Goal: Task Accomplishment & Management: Complete application form

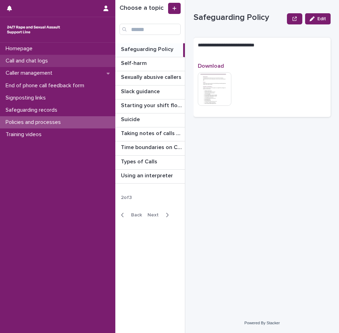
click at [52, 61] on p "Call and chat logs" at bounding box center [28, 61] width 51 height 7
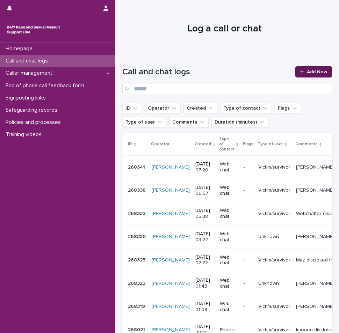
click at [307, 73] on span "Add New" at bounding box center [317, 71] width 21 height 5
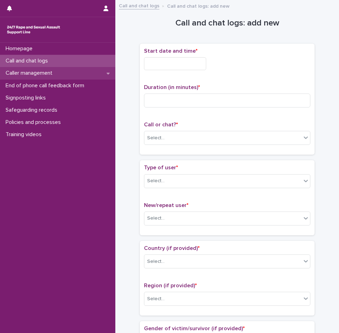
click at [33, 71] on p "Caller management" at bounding box center [30, 73] width 55 height 7
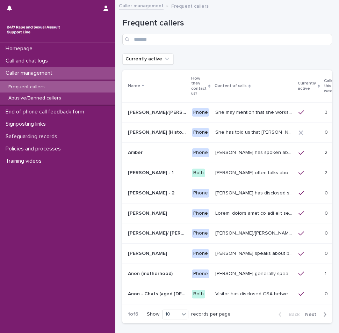
click at [34, 87] on p "Frequent callers" at bounding box center [26, 87] width 47 height 6
click at [215, 170] on p "[PERSON_NAME] often talks about being raped a night before or [DATE] or a month…" at bounding box center [254, 172] width 79 height 7
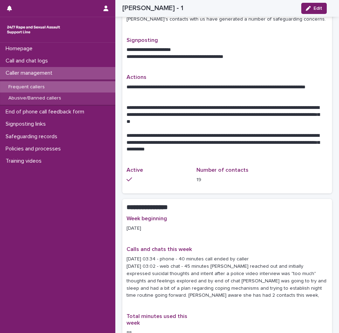
scroll to position [279, 0]
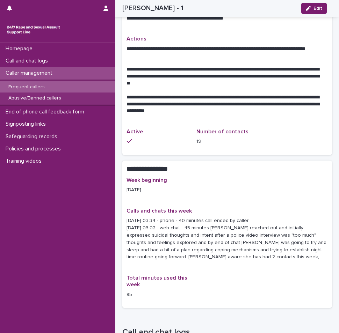
click at [83, 86] on div "Frequent callers" at bounding box center [57, 87] width 115 height 12
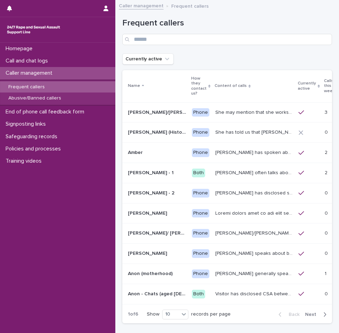
click at [215, 195] on p "[PERSON_NAME] has disclosed she has survived two rapes, one in the [GEOGRAPHIC_…" at bounding box center [254, 192] width 79 height 7
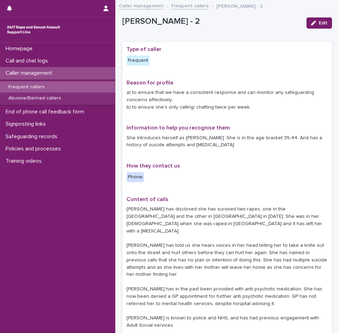
click at [70, 85] on div "Frequent callers" at bounding box center [57, 87] width 115 height 12
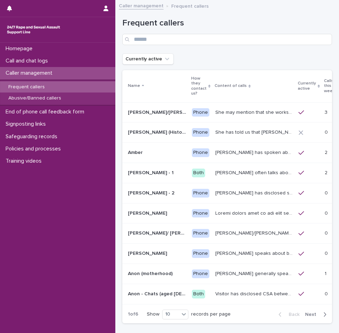
click at [163, 169] on td "[PERSON_NAME] - 1 [PERSON_NAME] - 1" at bounding box center [155, 173] width 67 height 20
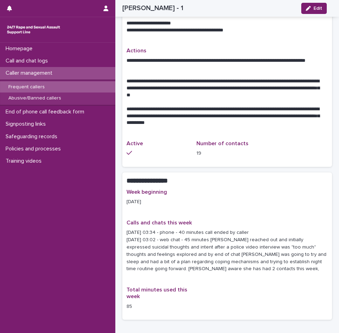
scroll to position [314, 0]
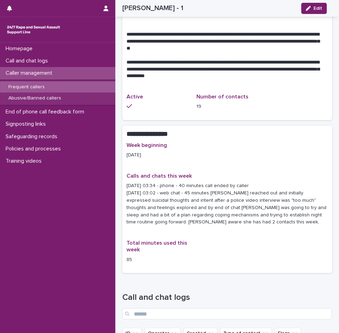
click at [190, 142] on div "Week beginning [DATE] Calls and chats this week [DATE] 03:34 - phone - 40 minut…" at bounding box center [226, 205] width 201 height 127
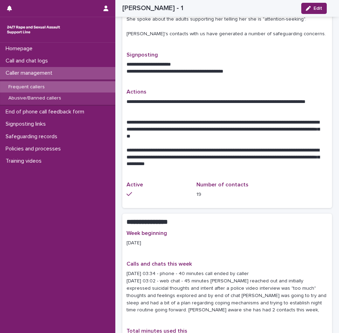
scroll to position [244, 0]
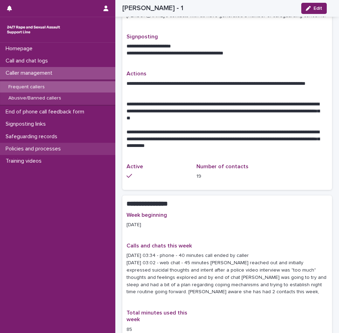
click at [26, 146] on p "Policies and processes" at bounding box center [35, 149] width 64 height 7
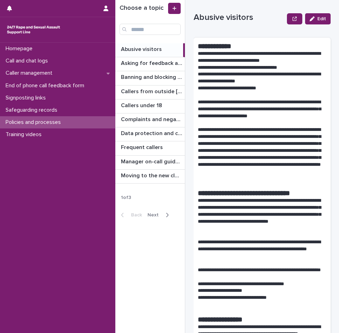
click at [167, 213] on icon "button" at bounding box center [167, 215] width 3 height 6
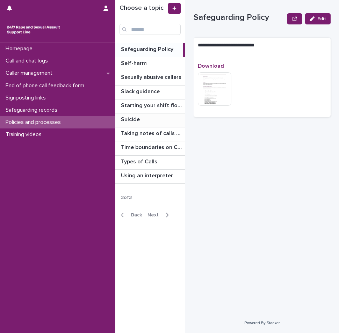
click at [147, 114] on div "Suicide Suicide" at bounding box center [149, 120] width 69 height 14
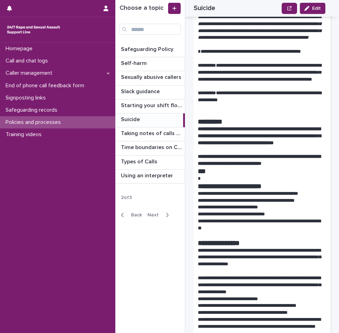
scroll to position [873, 0]
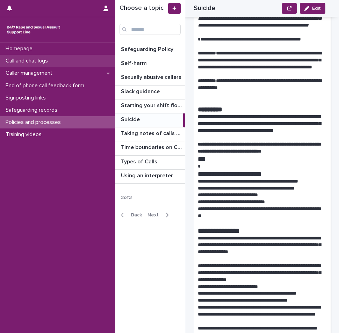
click at [42, 61] on p "Call and chat logs" at bounding box center [28, 61] width 51 height 7
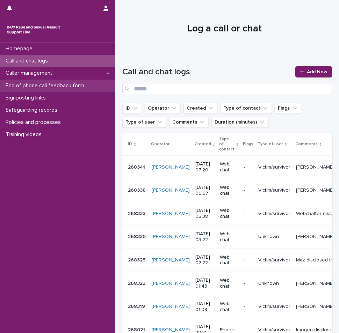
click at [45, 89] on div "End of phone call feedback form" at bounding box center [57, 86] width 115 height 12
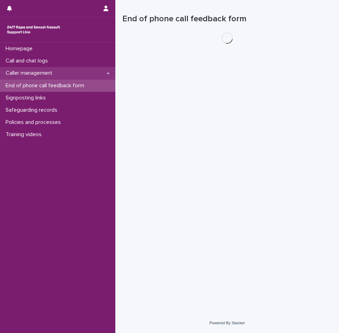
click at [45, 73] on p "Caller management" at bounding box center [30, 73] width 55 height 7
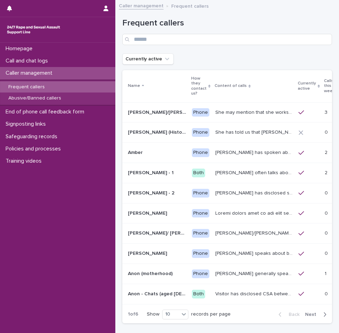
click at [50, 87] on div "Frequent callers" at bounding box center [57, 87] width 115 height 12
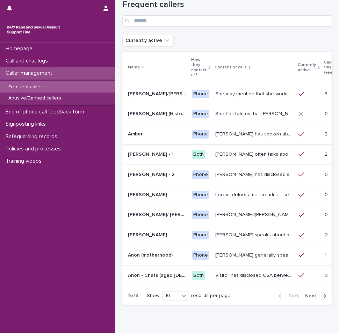
scroll to position [35, 0]
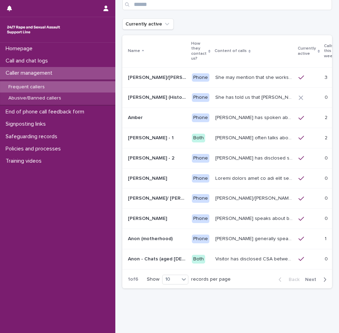
click at [215, 134] on p "[PERSON_NAME] often talks about being raped a night before or [DATE] or a month…" at bounding box center [254, 137] width 79 height 7
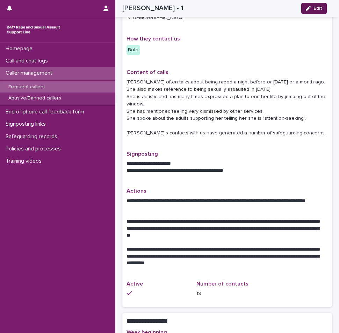
click at [305, 7] on button "Edit" at bounding box center [313, 8] width 25 height 11
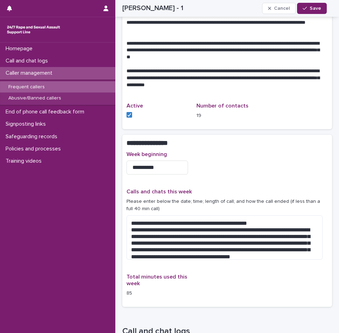
scroll to position [375, 0]
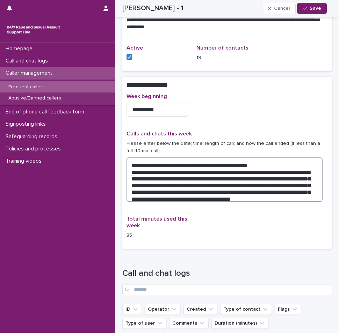
click at [241, 186] on textarea "**********" at bounding box center [224, 179] width 196 height 44
click at [252, 187] on textarea "**********" at bounding box center [224, 179] width 196 height 44
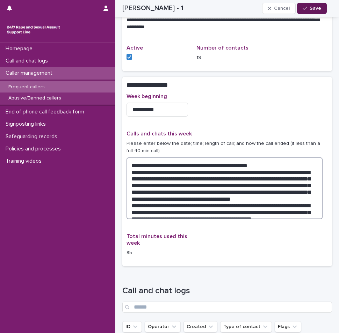
type textarea "**********"
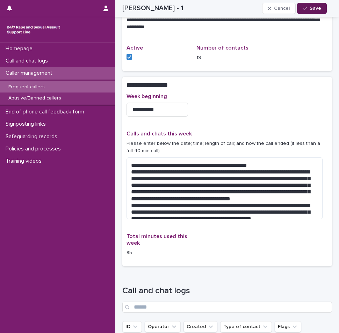
click at [312, 11] on button "Save" at bounding box center [312, 8] width 30 height 11
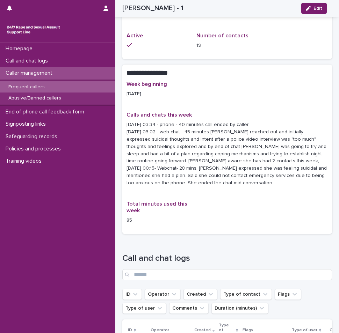
scroll to position [359, 0]
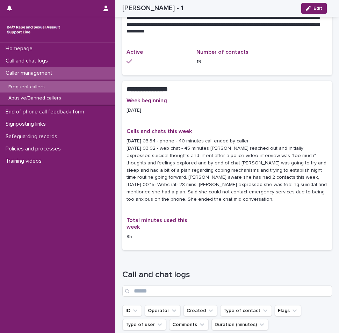
drag, startPoint x: 310, startPoint y: 3, endPoint x: 308, endPoint y: 29, distance: 26.3
click at [311, 3] on button "Edit" at bounding box center [313, 8] width 25 height 11
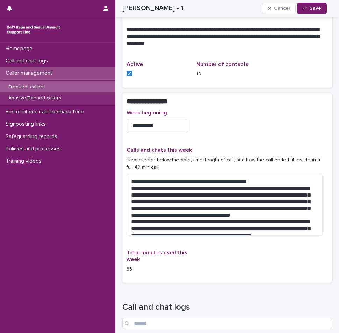
scroll to position [352, 0]
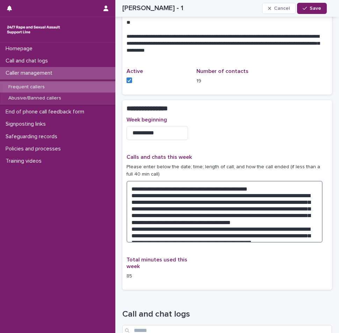
click at [186, 221] on textarea "**********" at bounding box center [224, 212] width 196 height 62
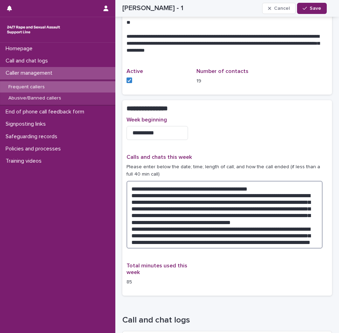
click at [181, 234] on textarea "**********" at bounding box center [224, 215] width 196 height 68
type textarea "**********"
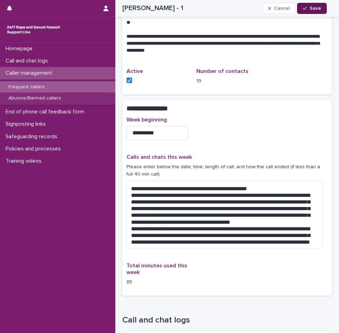
click at [306, 5] on button "Save" at bounding box center [312, 8] width 30 height 11
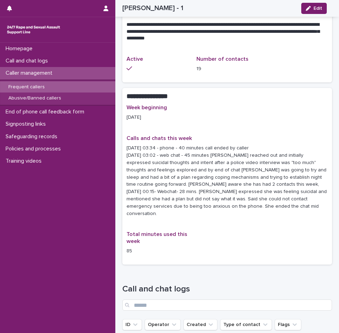
scroll to position [337, 0]
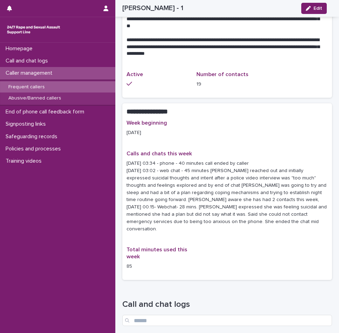
click at [36, 71] on p "Caller management" at bounding box center [30, 73] width 55 height 7
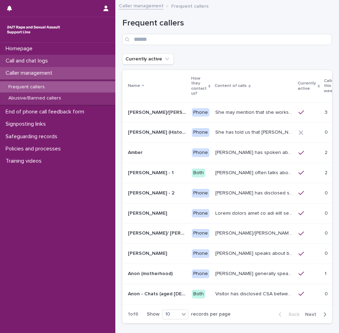
click at [41, 59] on p "Call and chat logs" at bounding box center [28, 61] width 51 height 7
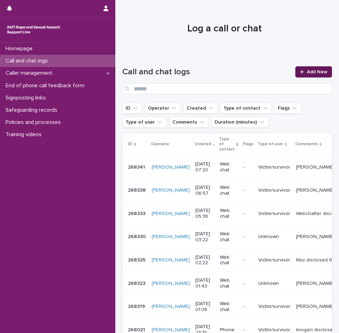
click at [322, 71] on link "Add New" at bounding box center [313, 71] width 37 height 11
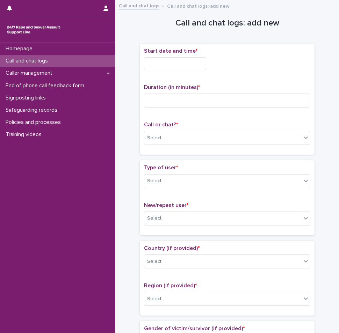
click at [178, 67] on input "text" at bounding box center [175, 63] width 62 height 13
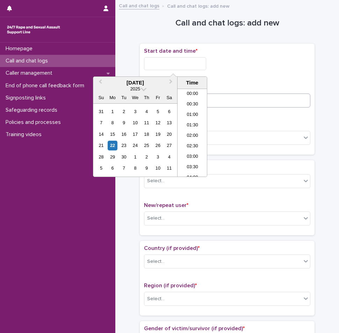
click at [193, 93] on li "00:00" at bounding box center [192, 94] width 30 height 10
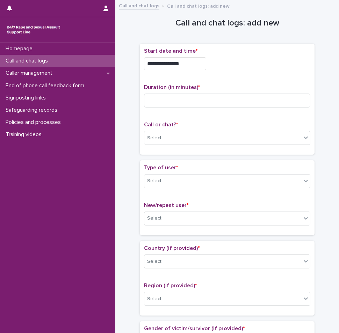
click at [189, 62] on input "**********" at bounding box center [175, 63] width 62 height 13
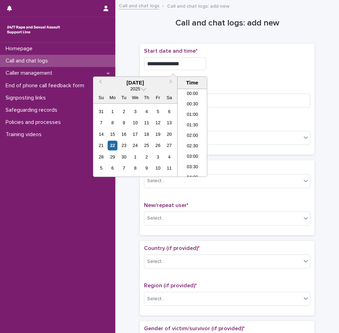
type input "**********"
click at [249, 87] on p "Duration (in minutes) *" at bounding box center [227, 87] width 166 height 7
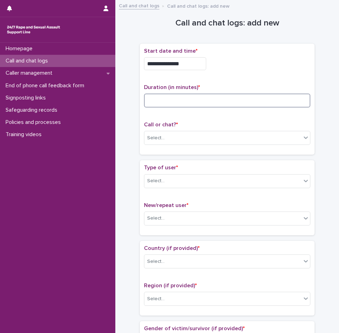
click at [248, 95] on input at bounding box center [227, 101] width 166 height 14
type input "**"
click at [272, 134] on div "Select..." at bounding box center [222, 138] width 157 height 12
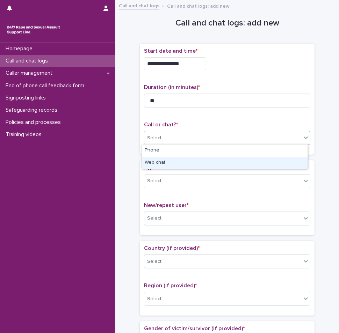
click at [218, 165] on div "Web chat" at bounding box center [225, 163] width 166 height 12
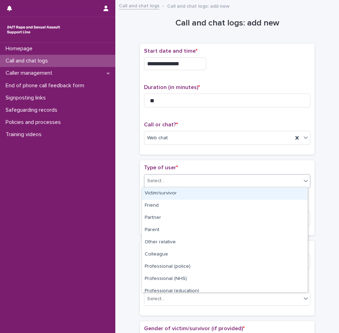
click at [211, 177] on div "Select..." at bounding box center [222, 181] width 157 height 12
click at [188, 193] on div "Victim/survivor" at bounding box center [225, 194] width 166 height 12
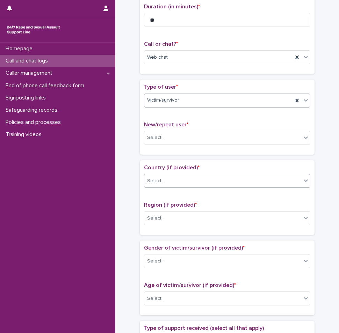
scroll to position [105, 0]
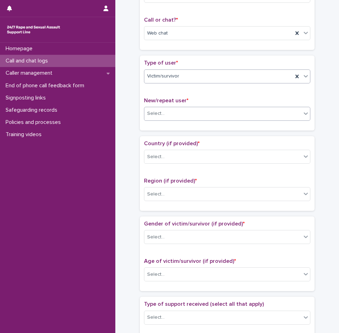
click at [182, 118] on div "Select..." at bounding box center [222, 114] width 157 height 12
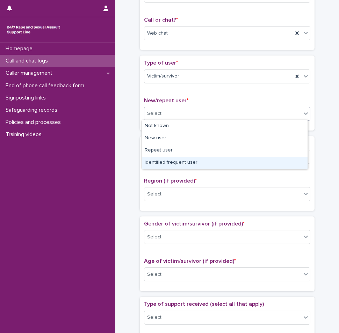
click at [175, 164] on div "Identified frequent user" at bounding box center [225, 163] width 166 height 12
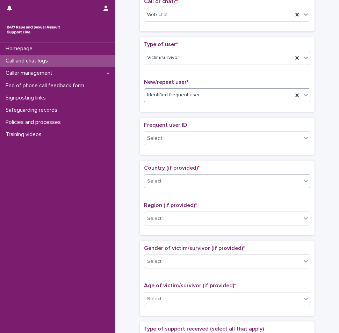
scroll to position [126, 0]
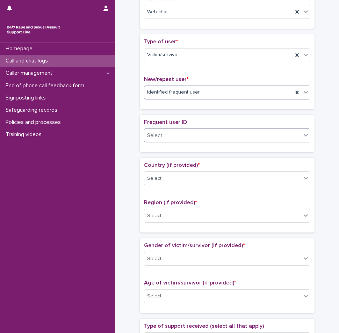
click at [179, 135] on div "Select..." at bounding box center [222, 136] width 157 height 12
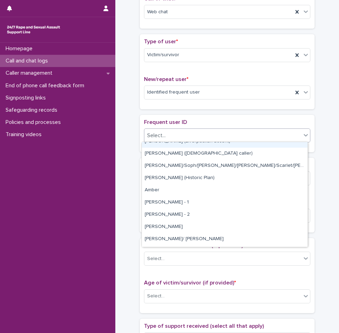
scroll to position [105, 0]
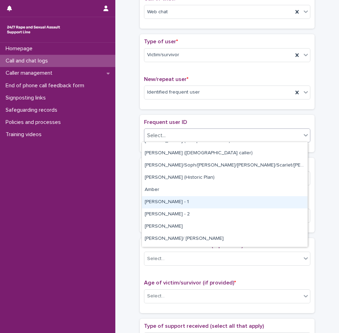
click at [164, 203] on div "[PERSON_NAME] - 1" at bounding box center [225, 202] width 166 height 12
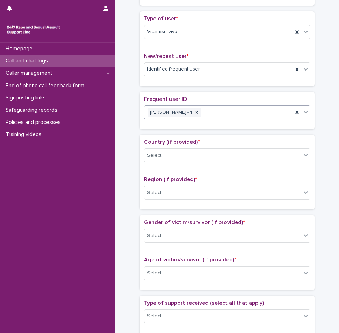
scroll to position [161, 0]
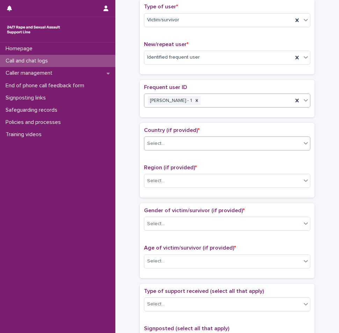
click at [173, 144] on div "Select..." at bounding box center [222, 144] width 157 height 12
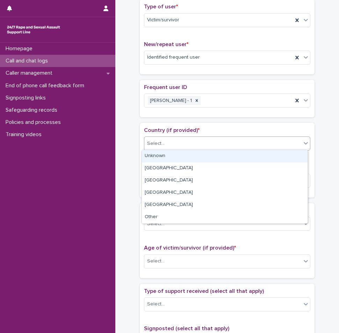
click at [163, 157] on div "Unknown" at bounding box center [225, 156] width 166 height 12
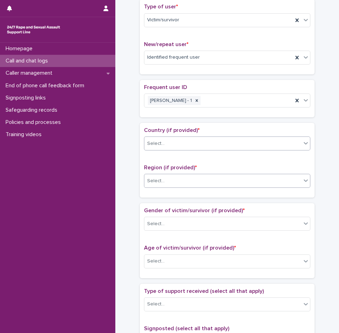
click at [166, 186] on div "Select..." at bounding box center [227, 181] width 166 height 14
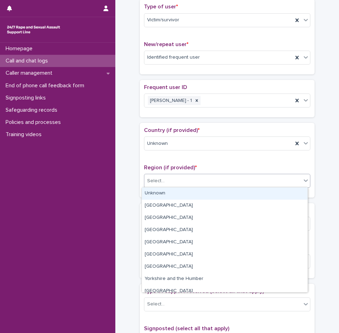
click at [158, 197] on div "Unknown" at bounding box center [225, 194] width 166 height 12
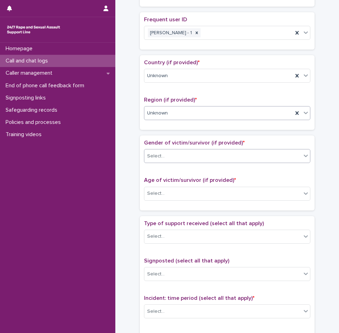
scroll to position [231, 0]
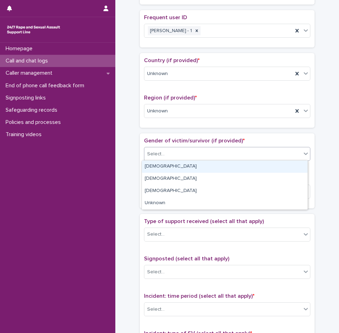
click at [167, 152] on div "Select..." at bounding box center [222, 154] width 157 height 12
click at [162, 166] on div "[DEMOGRAPHIC_DATA]" at bounding box center [225, 167] width 166 height 12
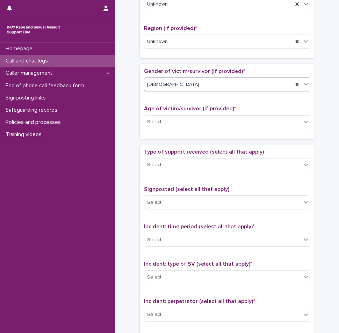
scroll to position [301, 0]
click at [167, 119] on div "Select..." at bounding box center [222, 122] width 157 height 12
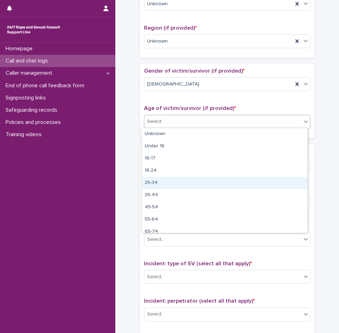
click at [160, 184] on div "25-34" at bounding box center [225, 183] width 166 height 12
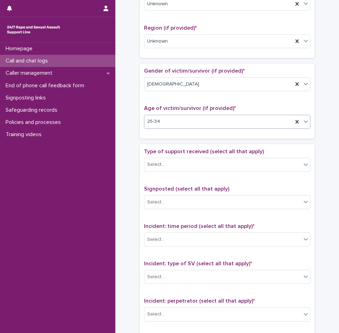
scroll to position [336, 0]
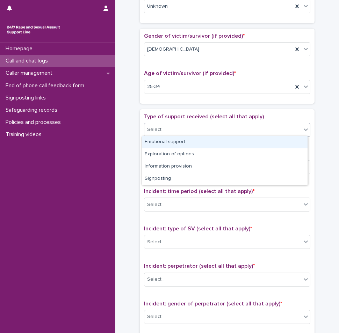
click at [169, 126] on div "Select..." at bounding box center [222, 130] width 157 height 12
click at [161, 141] on div "Emotional support" at bounding box center [225, 142] width 166 height 12
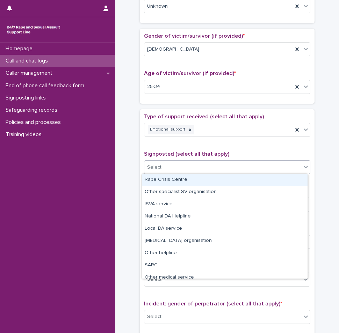
click at [171, 166] on div "Select..." at bounding box center [222, 168] width 157 height 12
click at [174, 152] on span "Signposted (select all that apply)" at bounding box center [186, 154] width 85 height 6
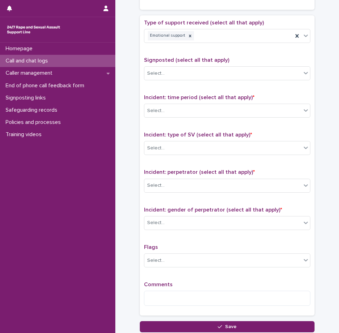
scroll to position [440, 0]
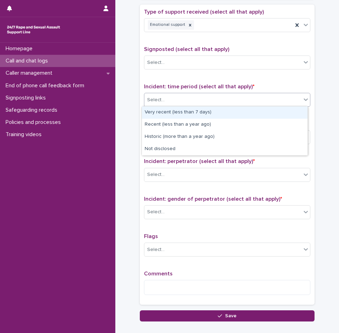
click at [170, 100] on div "Select..." at bounding box center [222, 100] width 157 height 12
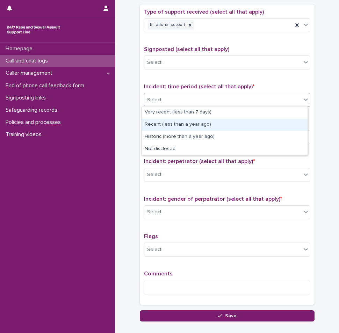
click at [168, 128] on div "Recent (less than a year ago)" at bounding box center [225, 125] width 166 height 12
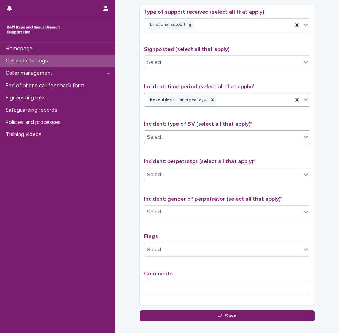
click at [164, 138] on div "Select..." at bounding box center [222, 138] width 157 height 12
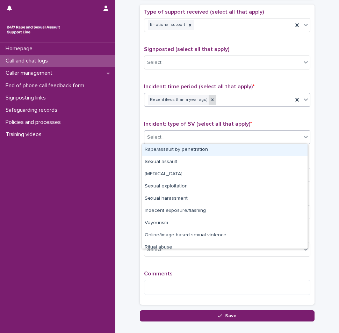
click at [208, 102] on div at bounding box center [212, 99] width 8 height 9
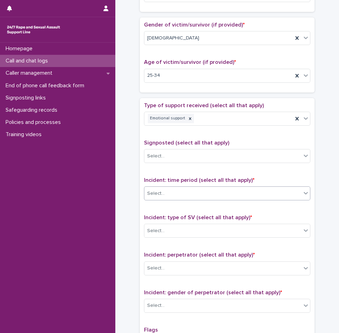
scroll to position [336, 0]
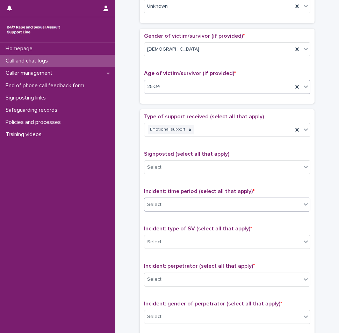
click at [282, 89] on div "25-34" at bounding box center [218, 87] width 148 height 12
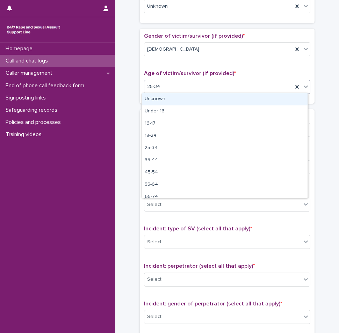
click at [220, 66] on div "Gender of victim/survivor (if provided) * [DEMOGRAPHIC_DATA] Age of victim/surv…" at bounding box center [227, 66] width 166 height 66
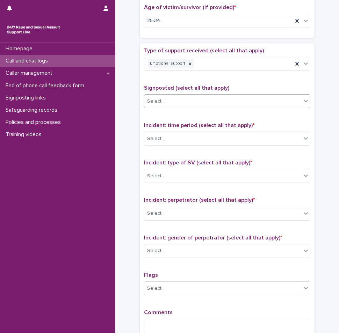
scroll to position [405, 0]
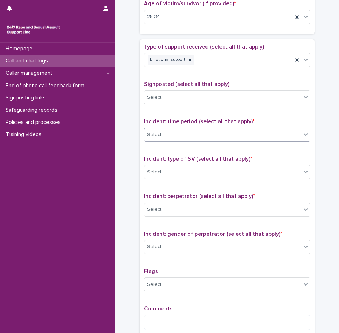
click at [197, 129] on div "Select..." at bounding box center [222, 135] width 157 height 12
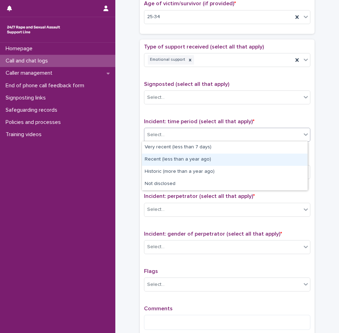
click at [179, 158] on div "Recent (less than a year ago)" at bounding box center [225, 160] width 166 height 12
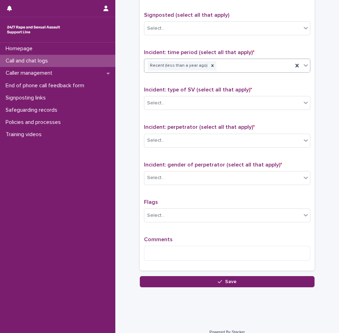
scroll to position [475, 0]
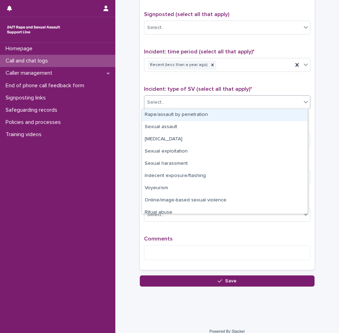
click at [185, 101] on div "Select..." at bounding box center [222, 103] width 157 height 12
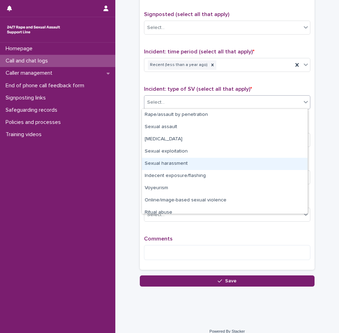
scroll to position [17, 0]
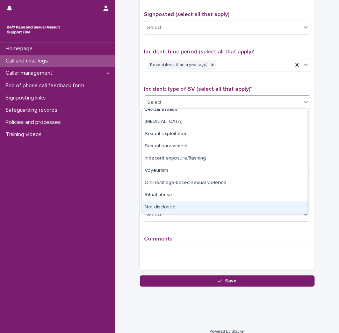
click at [170, 204] on div "Not disclosed" at bounding box center [225, 207] width 166 height 12
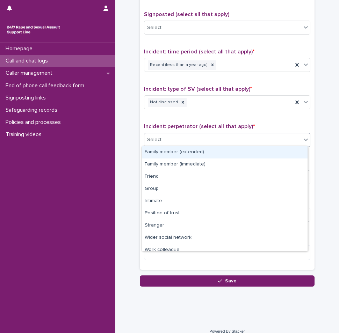
click at [180, 141] on div "Select..." at bounding box center [222, 140] width 157 height 12
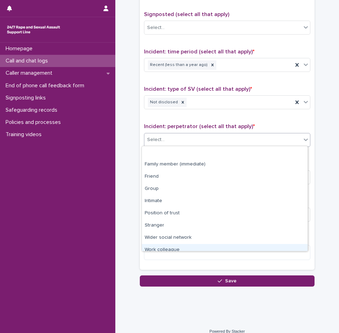
scroll to position [30, 0]
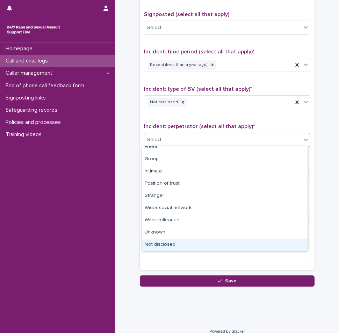
click at [181, 241] on div "Not disclosed" at bounding box center [225, 245] width 166 height 12
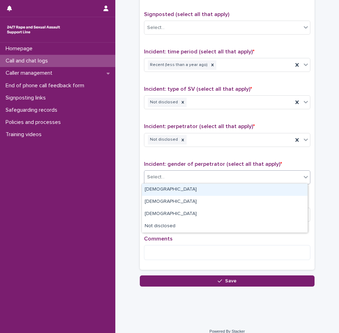
click at [182, 174] on div "Select..." at bounding box center [222, 177] width 157 height 12
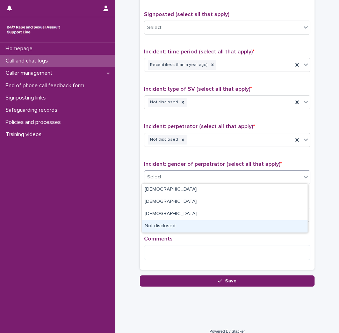
click at [164, 227] on div "Not disclosed" at bounding box center [225, 226] width 166 height 12
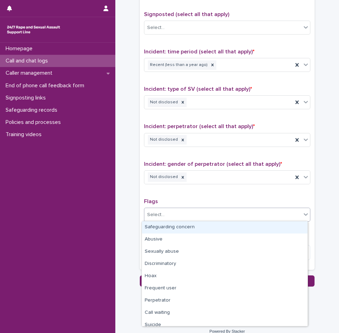
click at [173, 211] on div "Select..." at bounding box center [222, 215] width 157 height 12
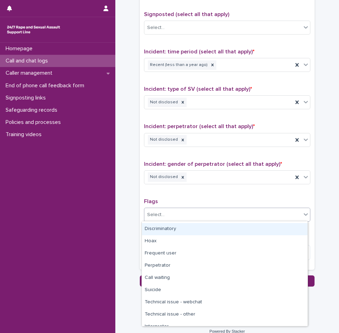
scroll to position [42, 0]
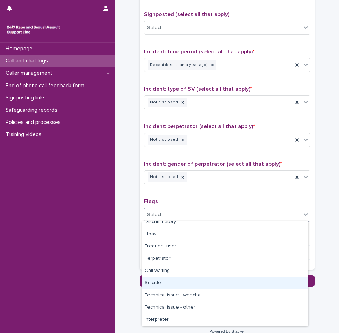
click at [156, 282] on div "Suicide" at bounding box center [225, 283] width 166 height 12
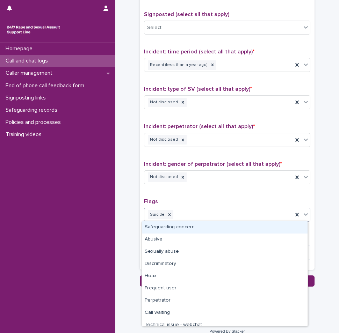
click at [195, 214] on div "Suicide" at bounding box center [218, 215] width 148 height 12
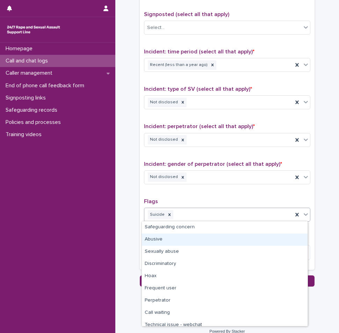
scroll to position [30, 0]
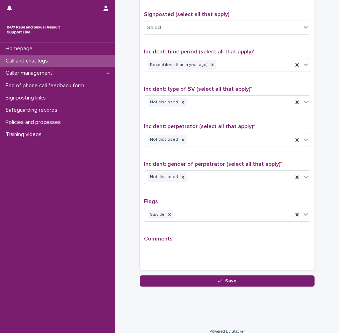
click at [205, 191] on div "Type of support received (select all that apply) Emotional support Signposted (…" at bounding box center [227, 120] width 166 height 292
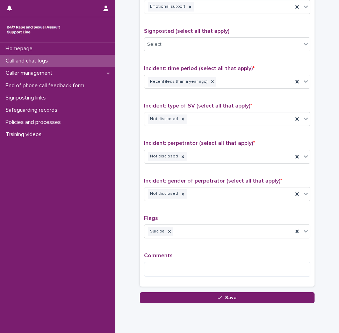
scroll to position [483, 0]
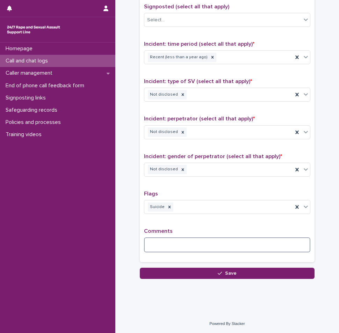
click at [196, 240] on textarea at bounding box center [227, 244] width 166 height 15
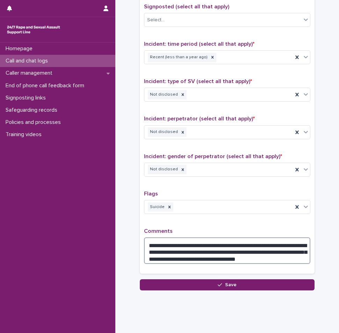
click at [260, 255] on textarea "**********" at bounding box center [227, 250] width 166 height 27
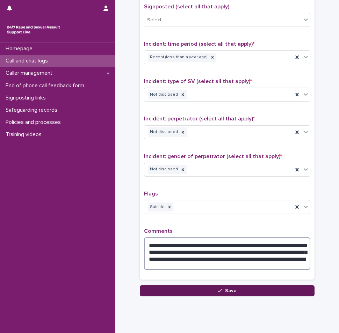
type textarea "**********"
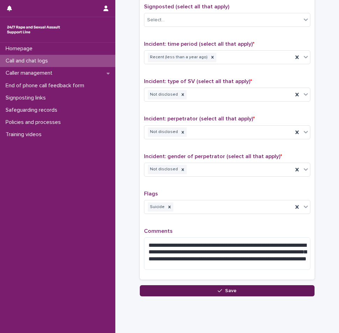
click at [189, 290] on button "Save" at bounding box center [227, 290] width 175 height 11
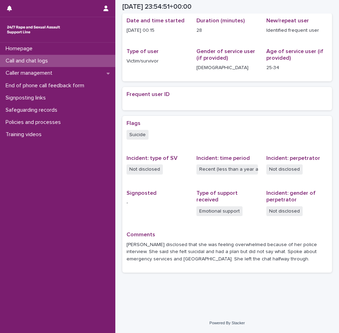
scroll to position [83, 0]
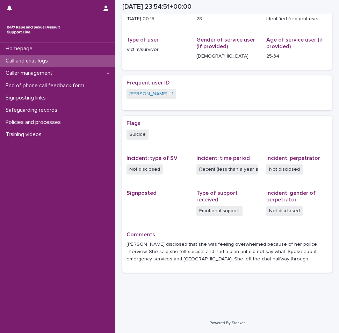
click at [43, 60] on p "Call and chat logs" at bounding box center [28, 61] width 51 height 7
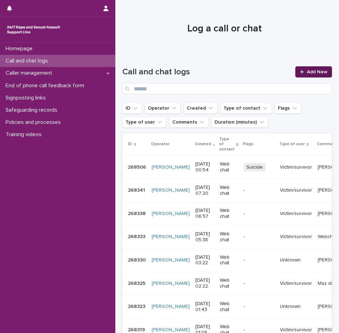
click at [321, 68] on link "Add New" at bounding box center [313, 71] width 37 height 11
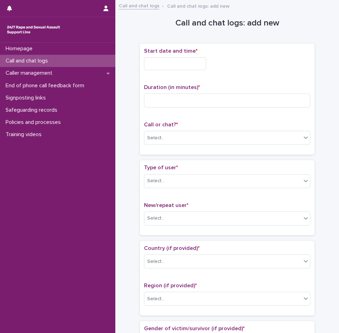
click at [64, 58] on div "Call and chat logs" at bounding box center [57, 61] width 115 height 12
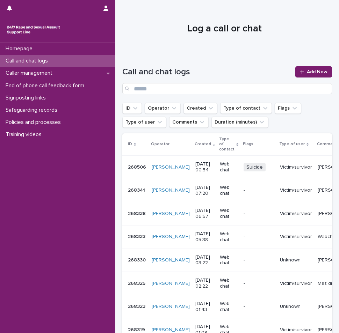
click at [277, 167] on td "Victim/survivor" at bounding box center [296, 167] width 38 height 23
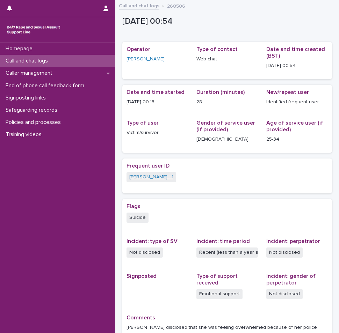
click at [140, 178] on link "[PERSON_NAME] - 1" at bounding box center [151, 177] width 44 height 7
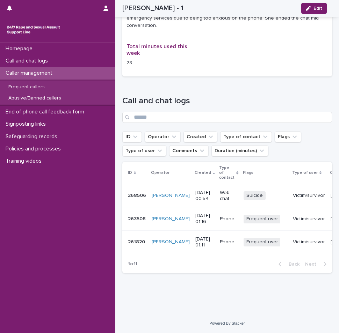
scroll to position [495, 0]
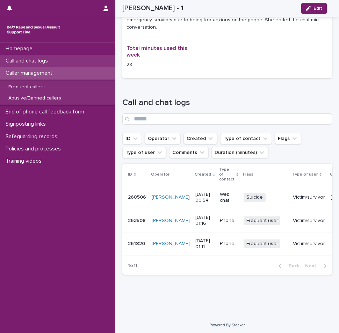
click at [50, 60] on p "Call and chat logs" at bounding box center [28, 61] width 51 height 7
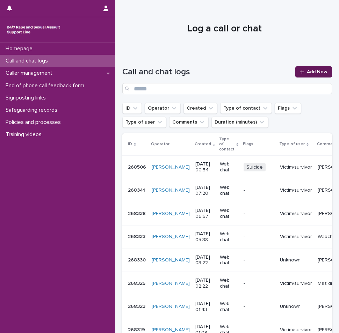
click at [307, 72] on span "Add New" at bounding box center [317, 71] width 21 height 5
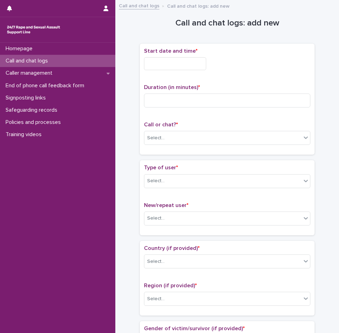
click at [179, 67] on input "text" at bounding box center [175, 63] width 62 height 13
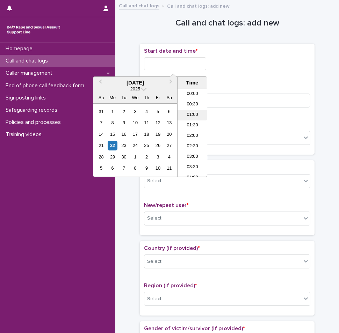
click at [194, 110] on li "01:00" at bounding box center [192, 115] width 30 height 10
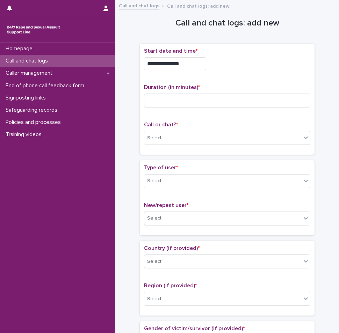
click at [188, 60] on input "**********" at bounding box center [175, 63] width 62 height 13
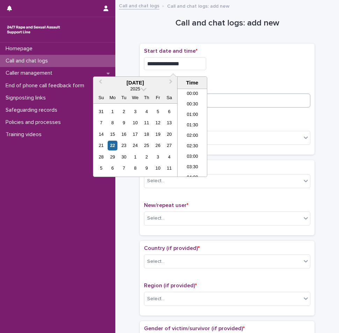
type input "**********"
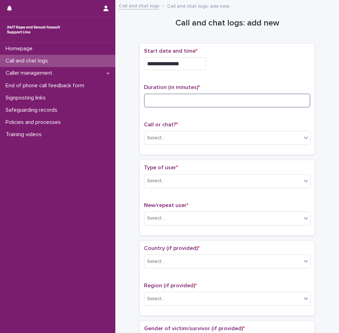
click at [254, 103] on input at bounding box center [227, 101] width 166 height 14
type input "**"
click at [240, 135] on div "Select..." at bounding box center [222, 138] width 157 height 12
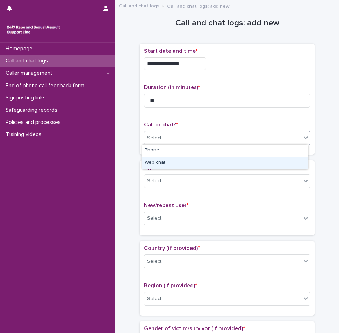
click at [188, 160] on div "Web chat" at bounding box center [225, 163] width 166 height 12
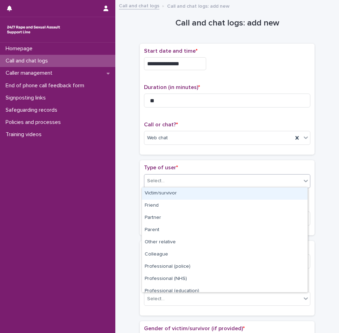
click at [193, 177] on div "Select..." at bounding box center [222, 181] width 157 height 12
click at [182, 196] on div "Victim/survivor" at bounding box center [225, 194] width 166 height 12
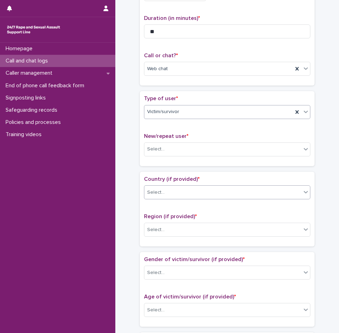
scroll to position [70, 0]
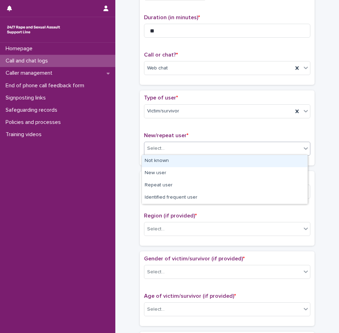
click at [177, 152] on div "Select..." at bounding box center [222, 149] width 157 height 12
click at [172, 162] on div "Not known" at bounding box center [225, 161] width 166 height 12
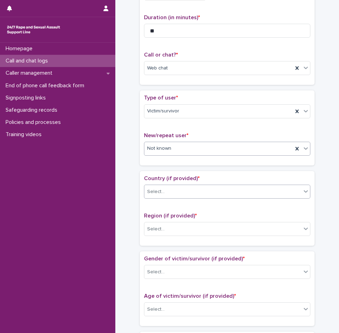
click at [172, 188] on div "Select..." at bounding box center [222, 192] width 157 height 12
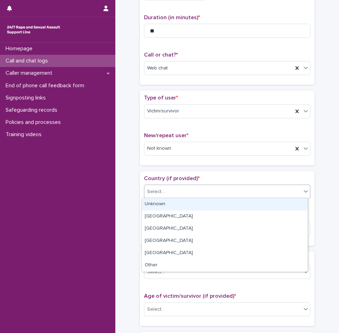
click at [168, 199] on div "Unknown" at bounding box center [225, 204] width 166 height 12
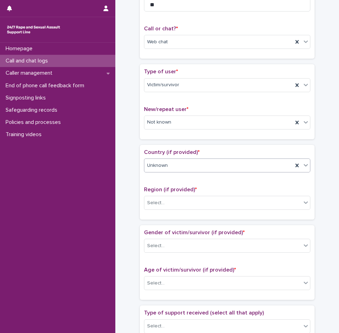
scroll to position [140, 0]
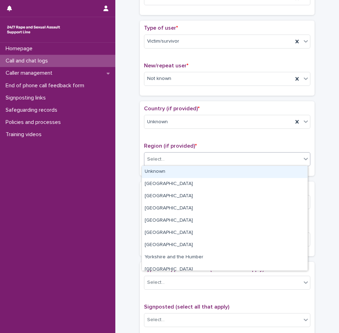
click at [172, 155] on div "Select..." at bounding box center [222, 160] width 157 height 12
click at [162, 170] on div "Unknown" at bounding box center [225, 172] width 166 height 12
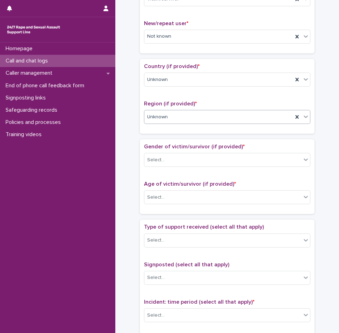
scroll to position [244, 0]
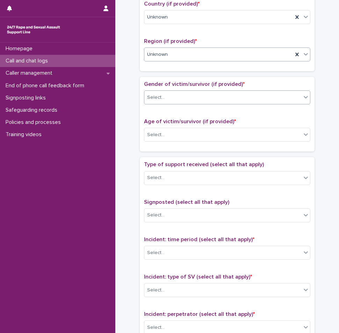
click at [166, 90] on div "Select..." at bounding box center [227, 97] width 166 height 14
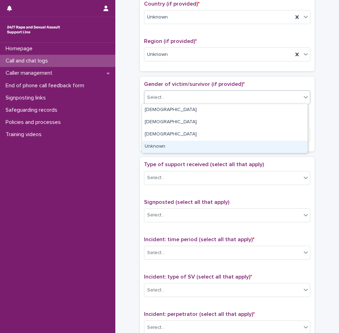
click at [163, 149] on div "Unknown" at bounding box center [225, 147] width 166 height 12
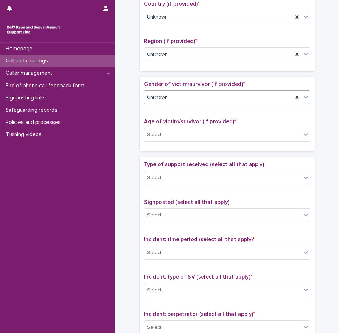
click at [174, 99] on div "Unknown" at bounding box center [218, 98] width 148 height 12
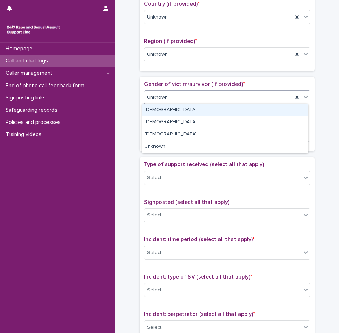
click at [162, 108] on div "[DEMOGRAPHIC_DATA]" at bounding box center [225, 110] width 166 height 12
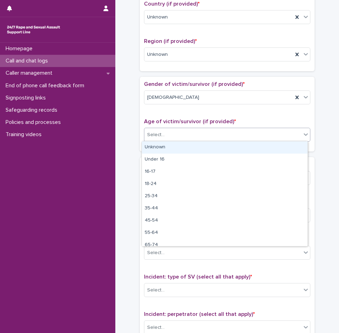
click at [169, 135] on div "Select..." at bounding box center [222, 135] width 157 height 12
click at [168, 145] on div "Unknown" at bounding box center [225, 147] width 166 height 12
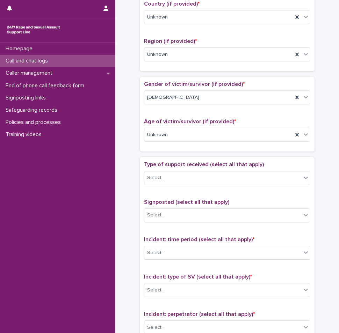
click at [165, 168] on div "Type of support received (select all that apply) Select..." at bounding box center [227, 175] width 166 height 29
click at [165, 172] on div "Select..." at bounding box center [222, 178] width 157 height 12
click at [161, 183] on div "Select..." at bounding box center [227, 178] width 166 height 14
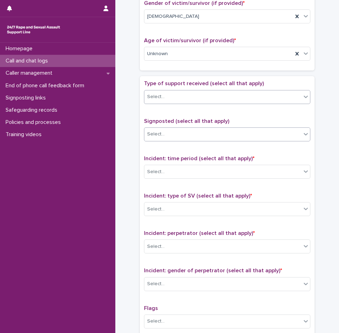
scroll to position [349, 0]
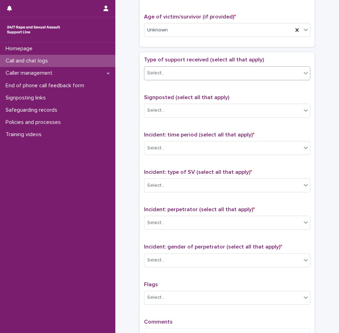
click at [178, 77] on div "Select..." at bounding box center [222, 73] width 157 height 12
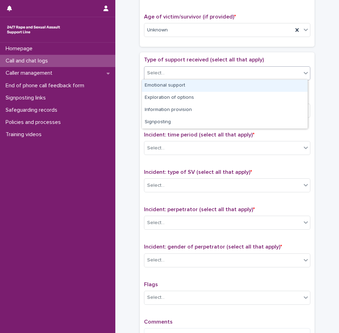
click at [168, 89] on div "Emotional support" at bounding box center [225, 86] width 166 height 12
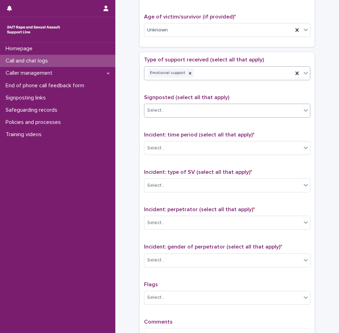
click at [165, 110] on input "text" at bounding box center [165, 110] width 1 height 7
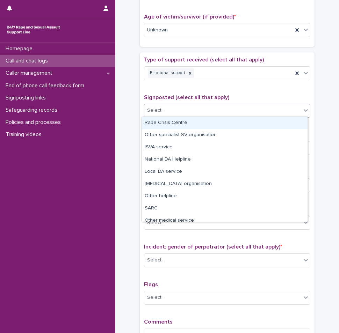
click at [179, 89] on div "Type of support received (select all that apply) Emotional support Signposted (…" at bounding box center [227, 203] width 166 height 292
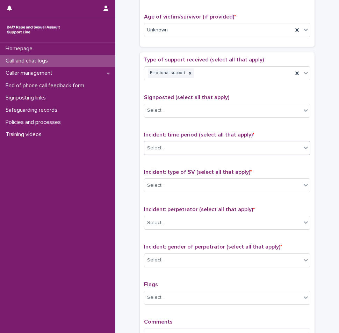
click at [171, 149] on div "Select..." at bounding box center [222, 148] width 157 height 12
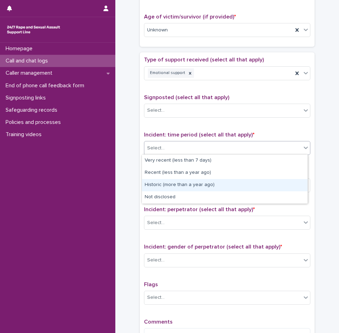
click at [161, 186] on div "Historic (more than a year ago)" at bounding box center [225, 185] width 166 height 12
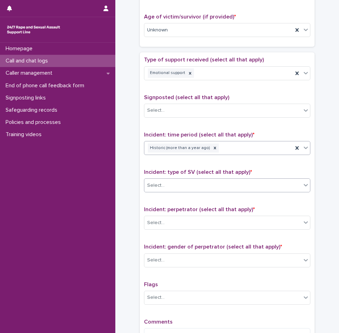
scroll to position [384, 0]
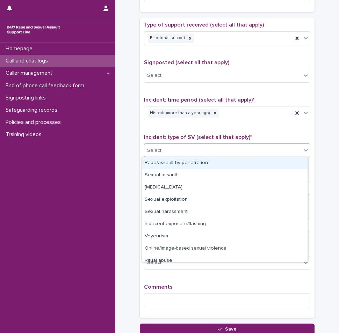
click at [163, 151] on div "Select..." at bounding box center [222, 151] width 157 height 12
click at [162, 162] on div "Rape/assault by penetration" at bounding box center [225, 163] width 166 height 12
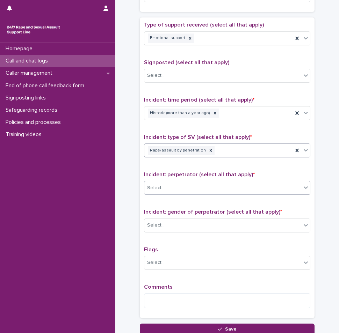
click at [163, 186] on div "Select..." at bounding box center [222, 188] width 157 height 12
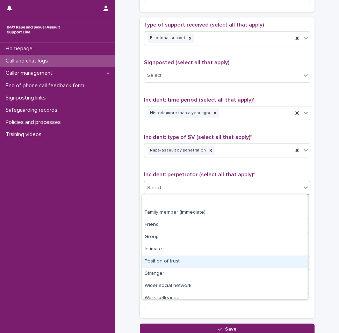
scroll to position [30, 0]
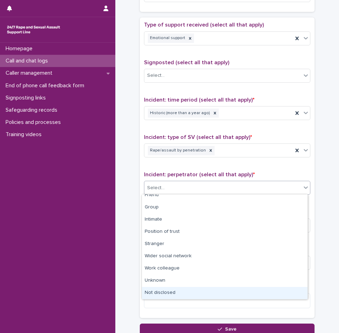
click at [160, 293] on div "Not disclosed" at bounding box center [225, 293] width 166 height 12
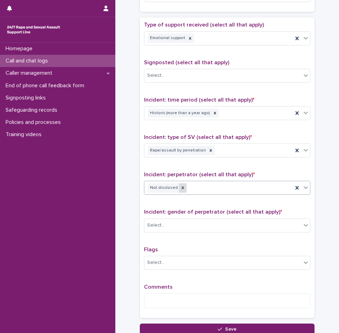
click at [179, 184] on div at bounding box center [183, 187] width 8 height 9
click at [179, 186] on div "Select..." at bounding box center [222, 188] width 157 height 12
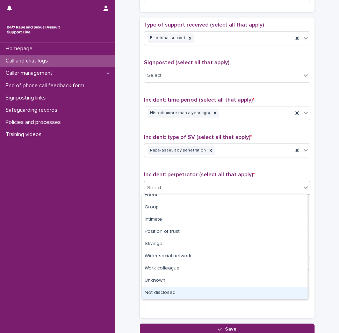
click at [167, 295] on div "Not disclosed" at bounding box center [225, 293] width 166 height 12
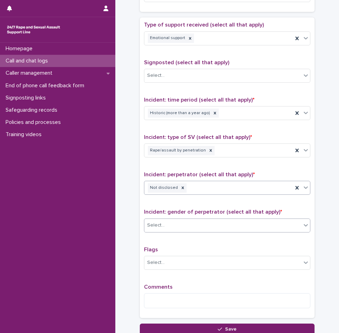
click at [170, 224] on div "Select..." at bounding box center [222, 226] width 157 height 12
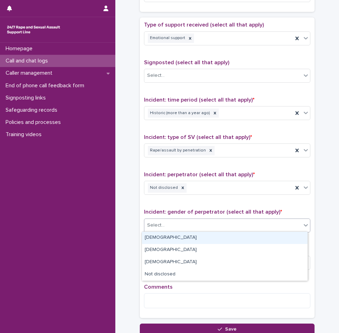
click at [163, 237] on div "[DEMOGRAPHIC_DATA]" at bounding box center [225, 238] width 166 height 12
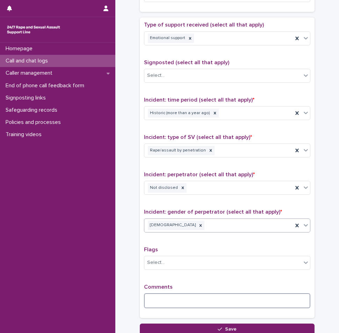
click at [158, 297] on textarea at bounding box center [227, 300] width 166 height 15
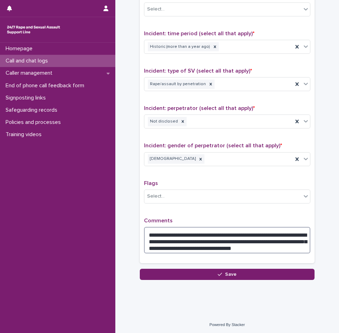
scroll to position [451, 0]
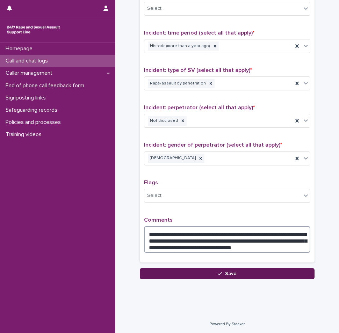
type textarea "**********"
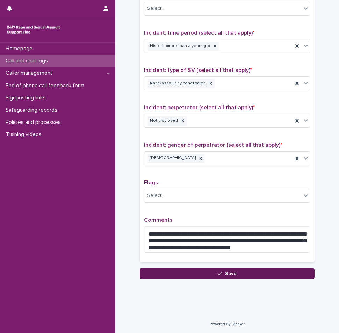
click at [234, 274] on button "Save" at bounding box center [227, 273] width 175 height 11
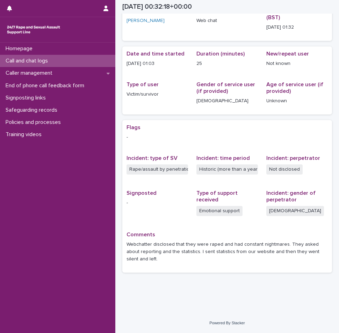
scroll to position [38, 0]
click at [54, 65] on div "Call and chat logs" at bounding box center [57, 61] width 115 height 12
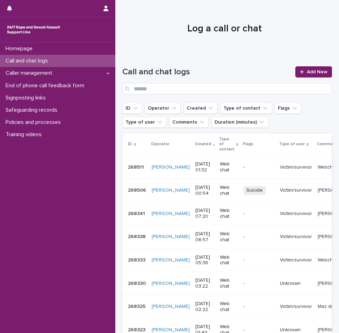
click at [311, 80] on div "Call and chat logs Add New" at bounding box center [227, 80] width 210 height 28
click at [310, 77] on link "Add New" at bounding box center [313, 71] width 37 height 11
